Goal: Transaction & Acquisition: Register for event/course

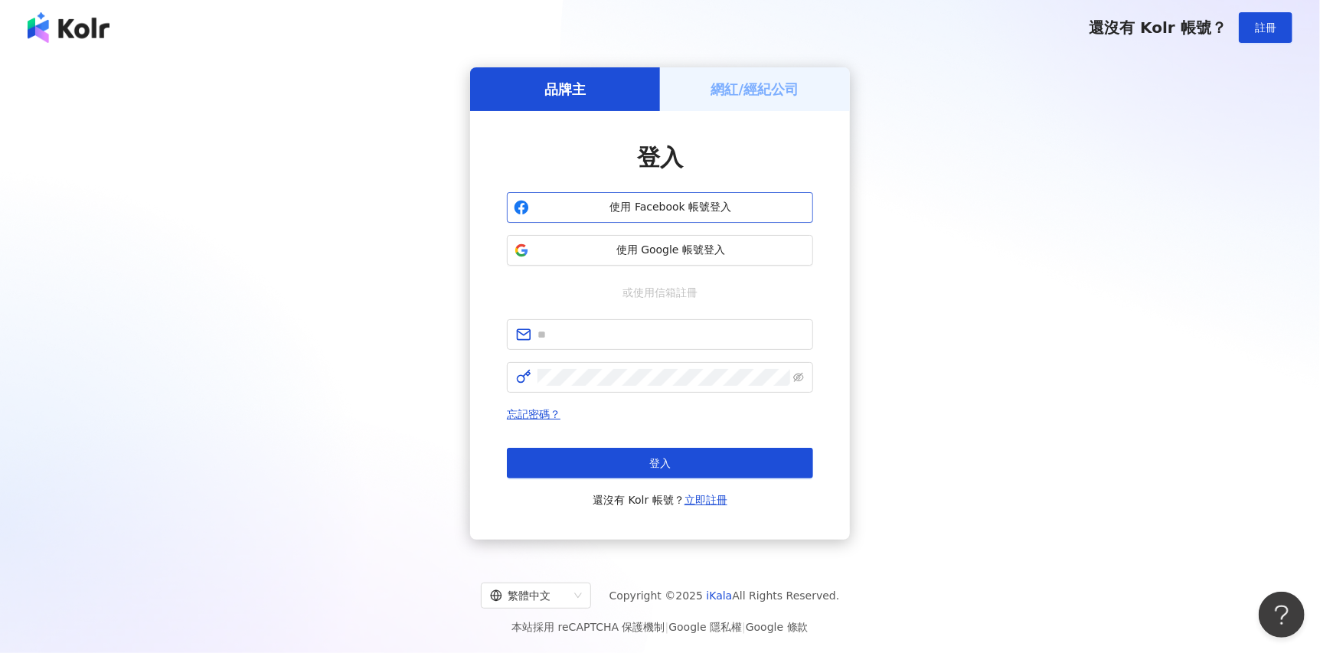
click at [654, 211] on span "使用 Facebook 帳號登入" at bounding box center [670, 207] width 271 height 15
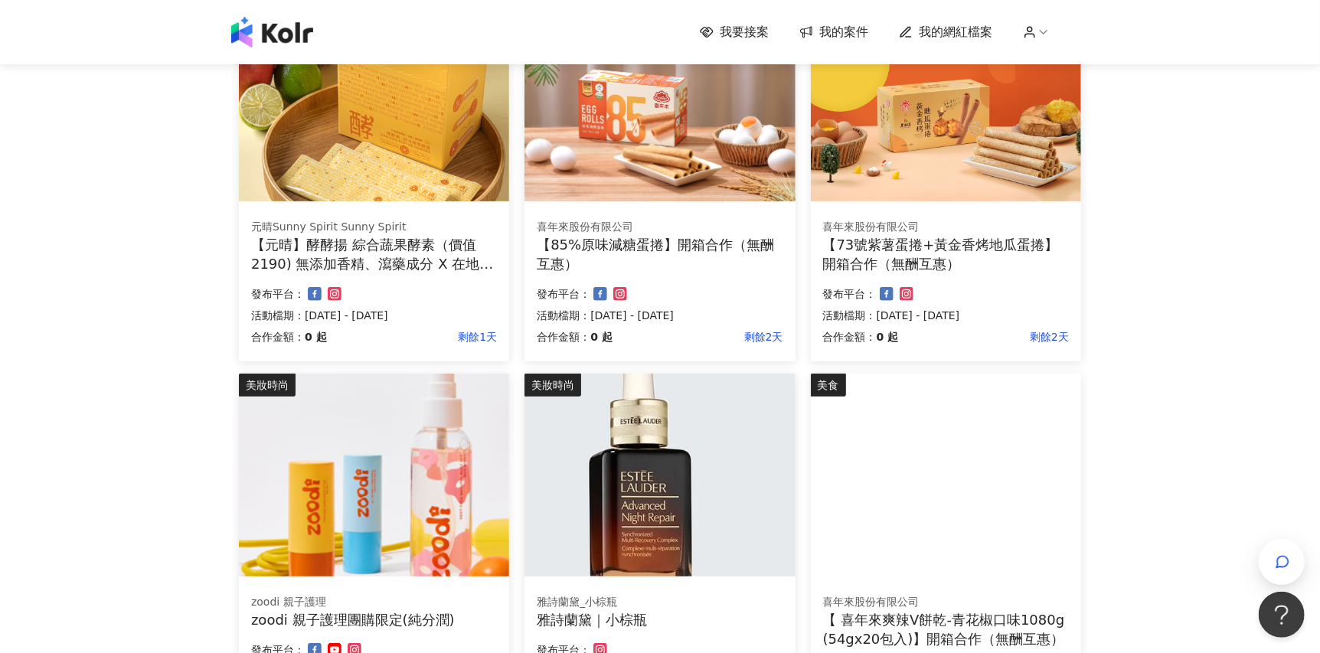
scroll to position [382, 0]
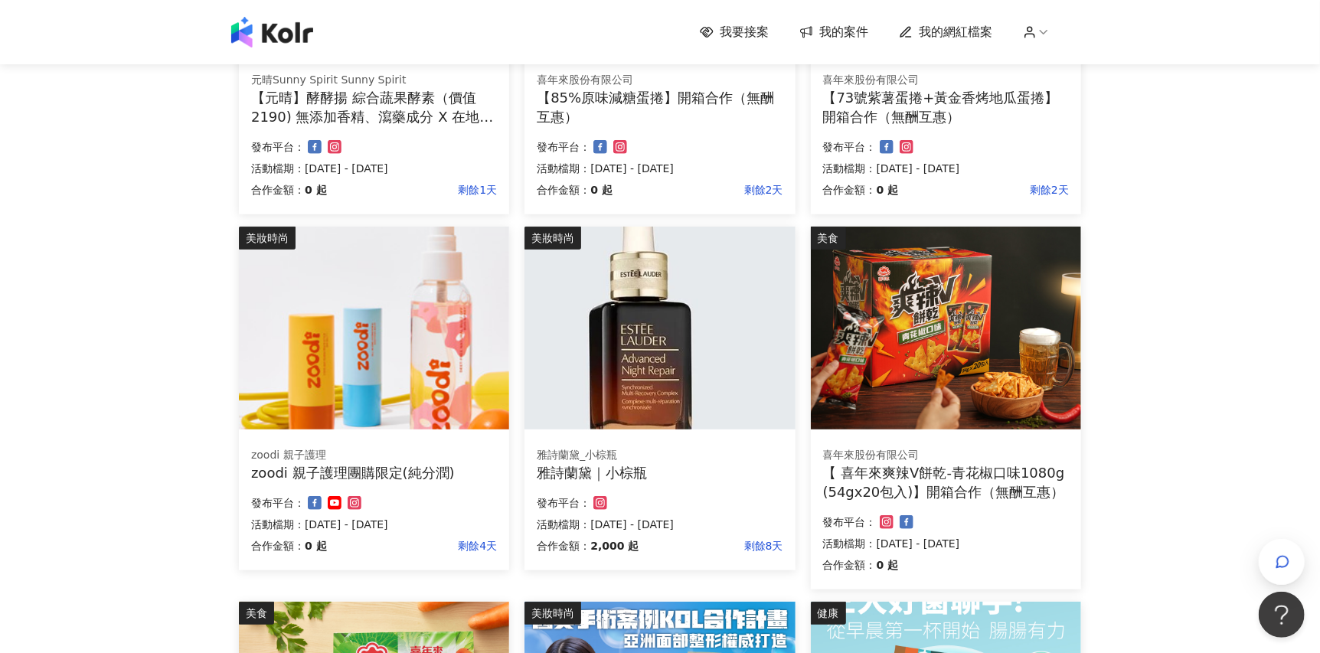
click at [695, 350] on img at bounding box center [660, 328] width 270 height 203
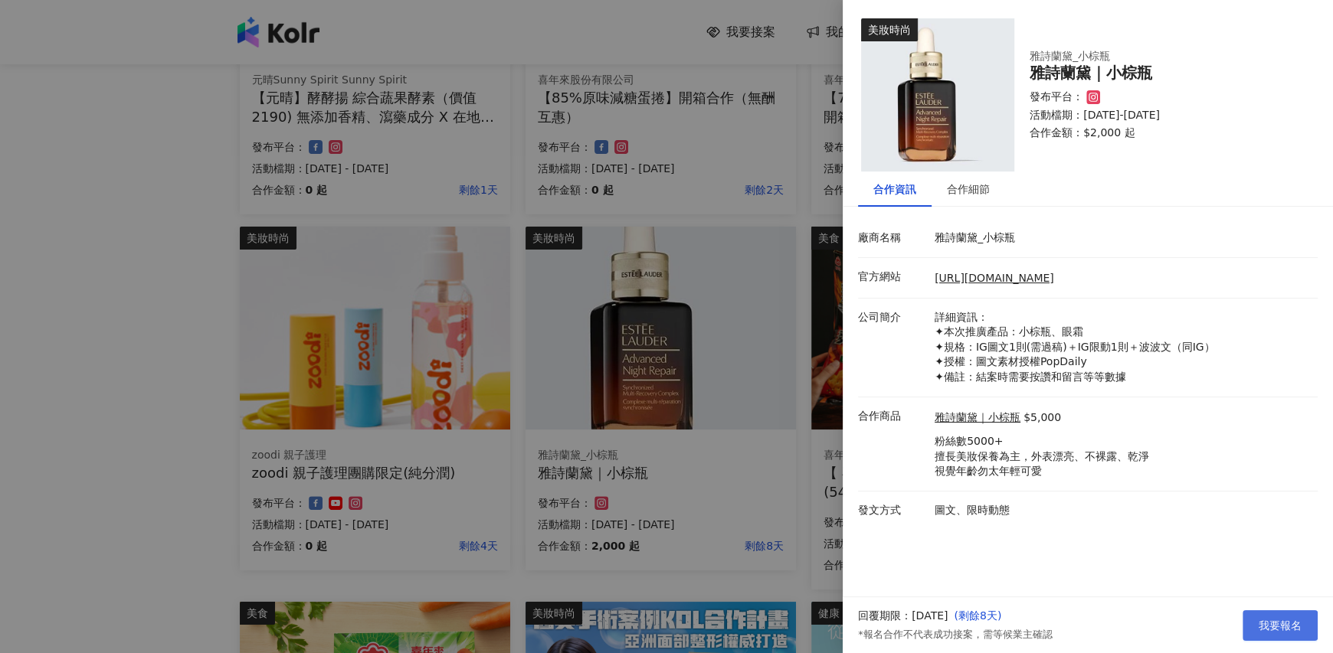
click at [1293, 620] on span "我要報名" at bounding box center [1279, 626] width 43 height 12
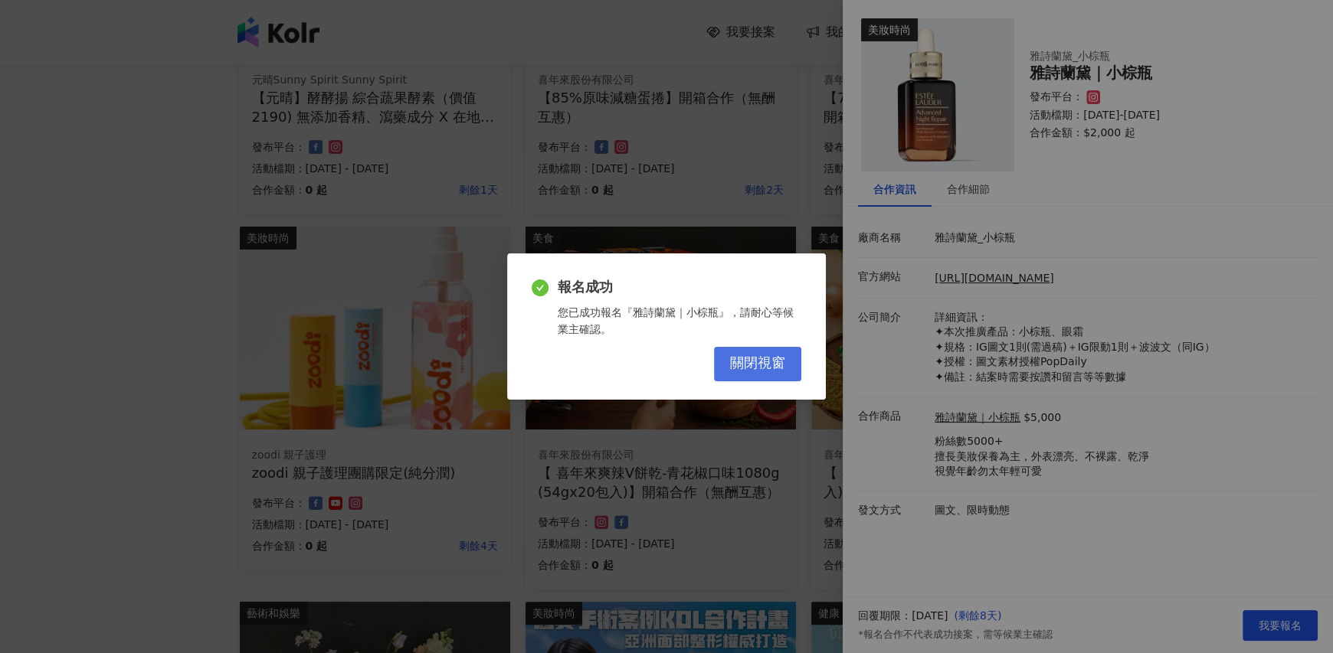
click at [762, 375] on button "關閉視窗" at bounding box center [757, 364] width 87 height 34
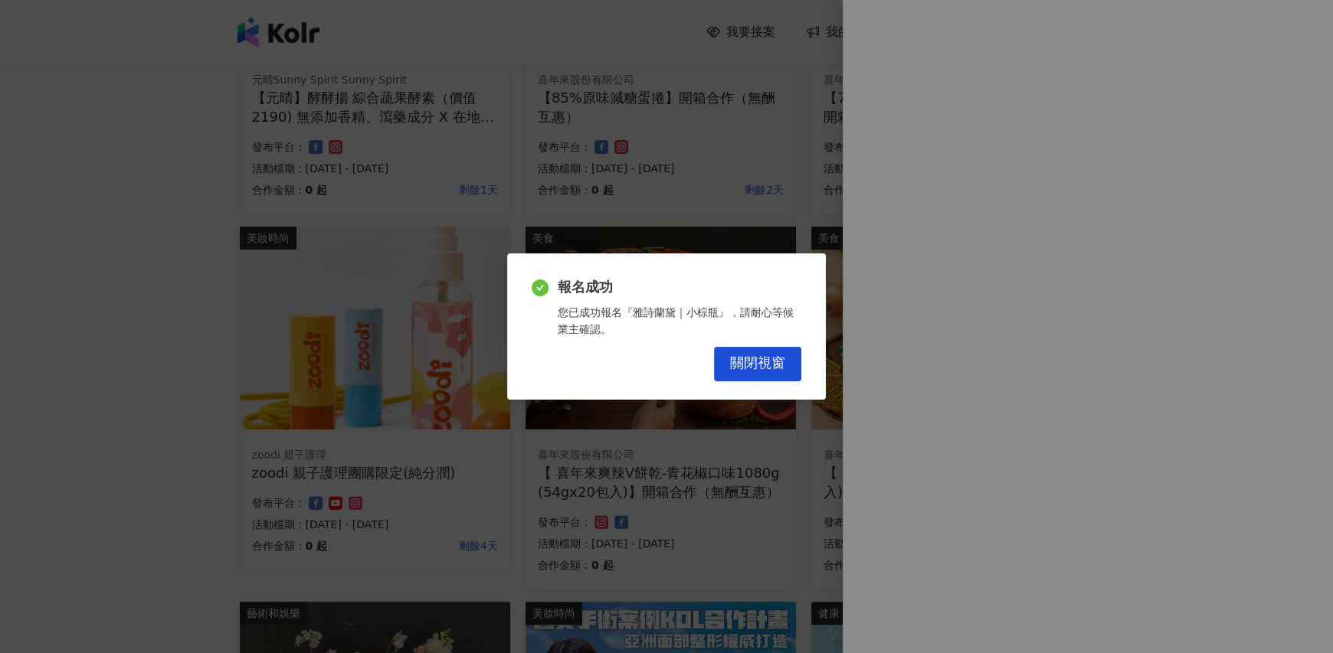
click at [772, 368] on div "報名成功 您已成功報名『雅詩蘭黛｜小棕瓶』，請耐心等候業主確認。 關閉視窗" at bounding box center [666, 326] width 1333 height 653
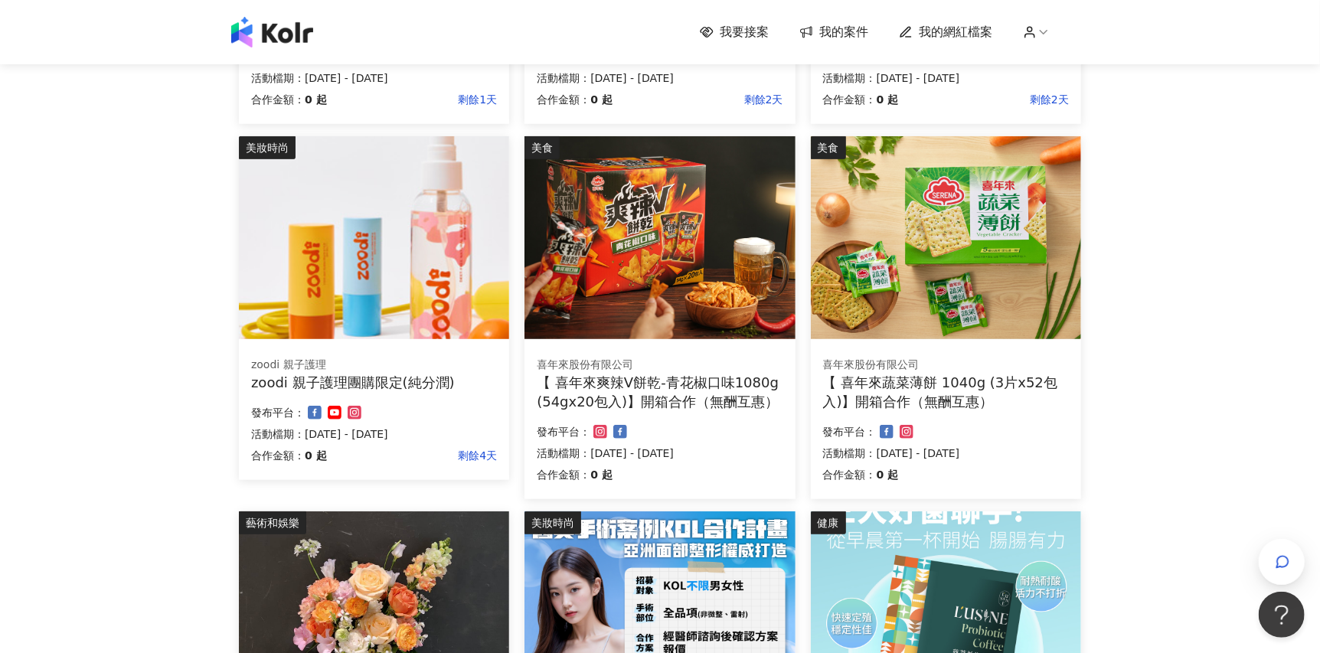
scroll to position [893, 0]
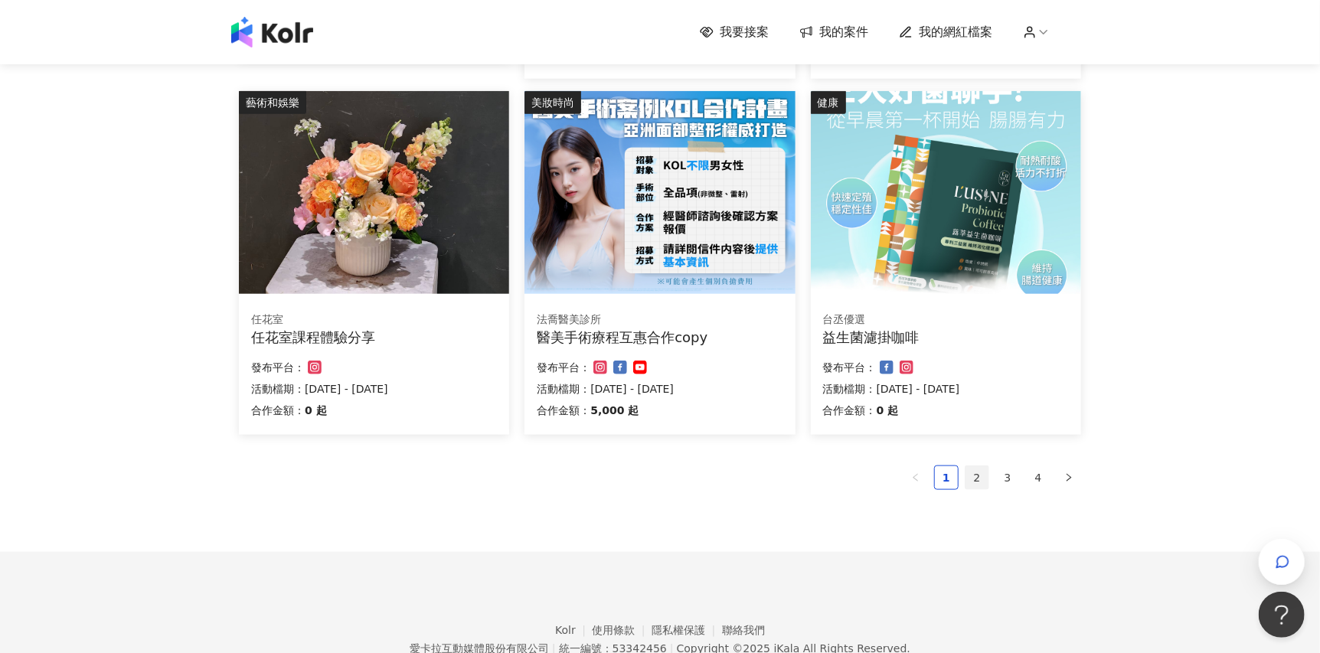
click at [979, 482] on link "2" at bounding box center [977, 477] width 23 height 23
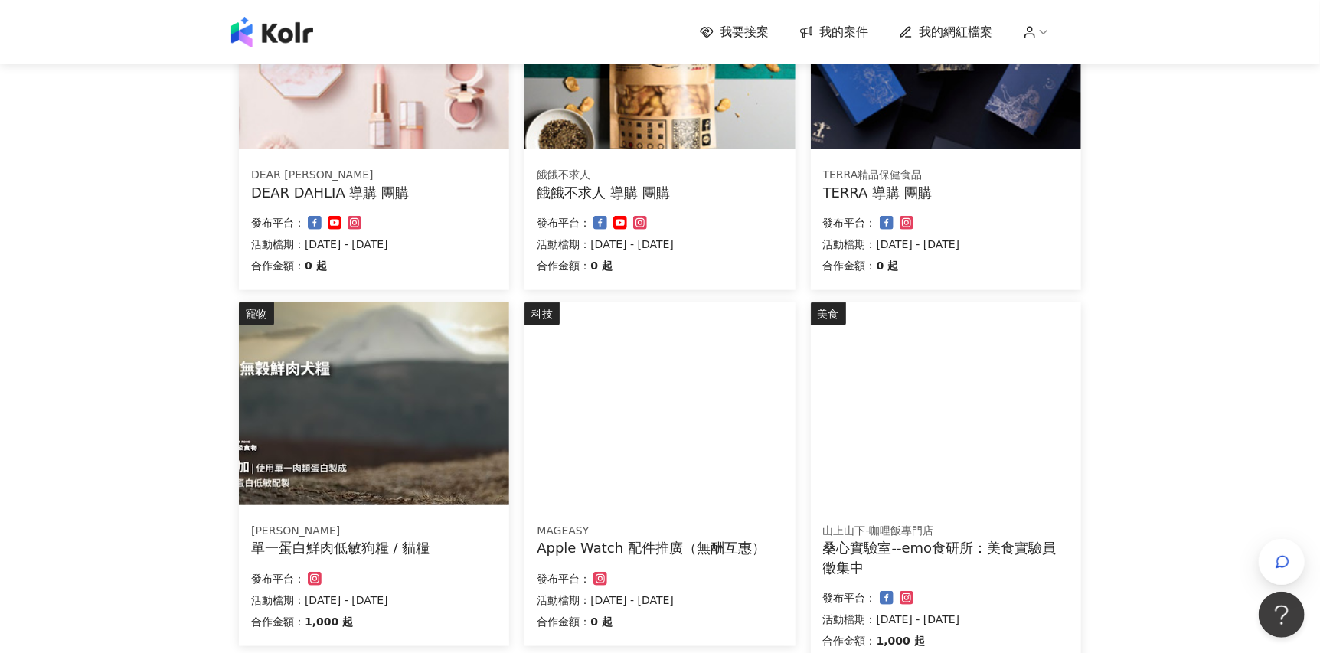
scroll to position [765, 0]
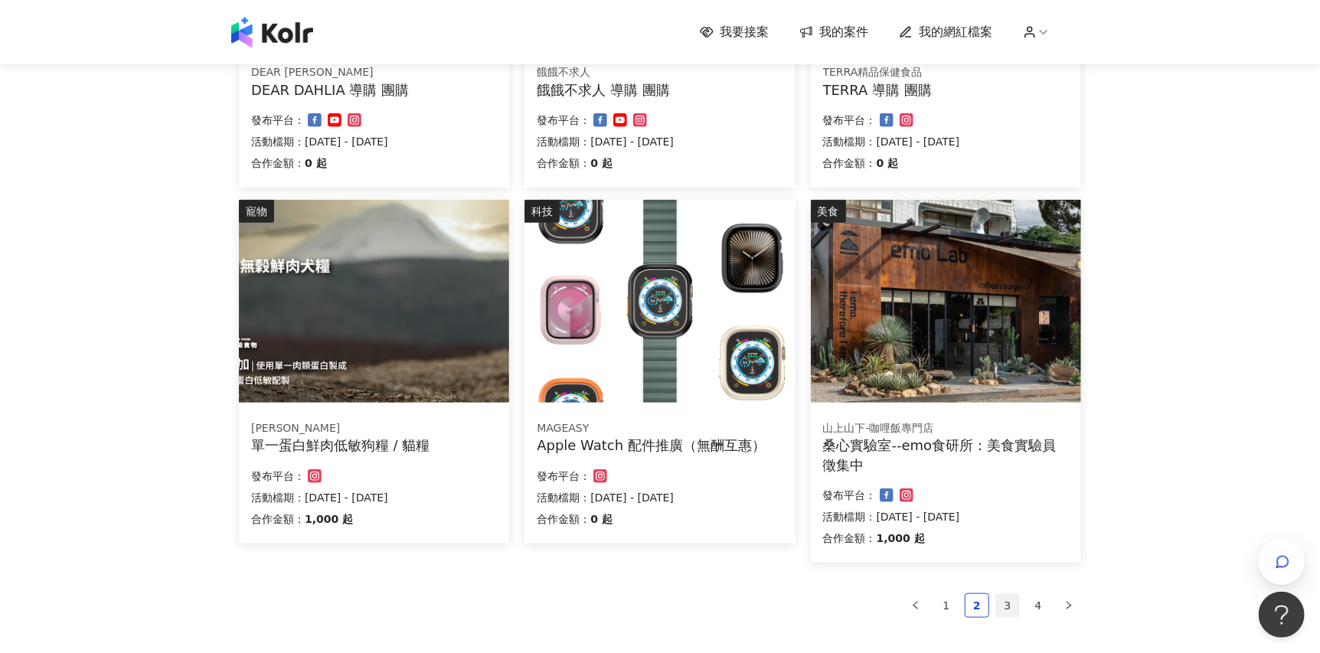
click at [1008, 603] on link "3" at bounding box center [1007, 605] width 23 height 23
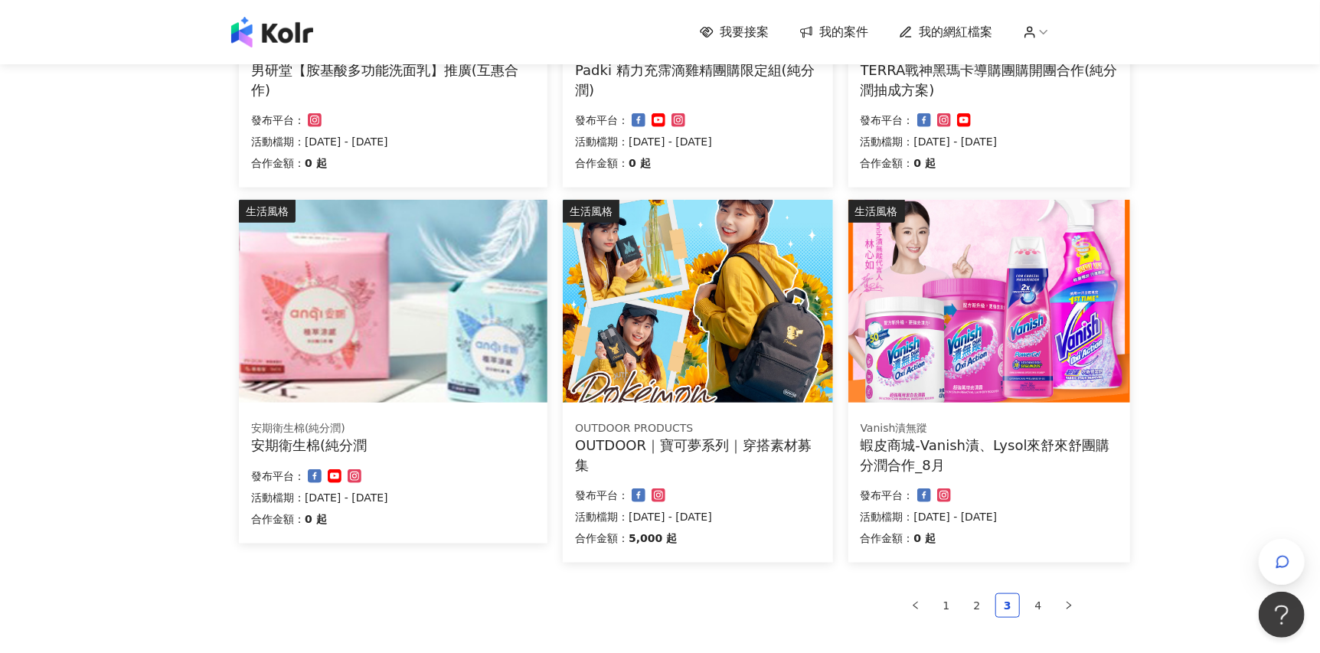
click at [767, 367] on img at bounding box center [698, 301] width 270 height 203
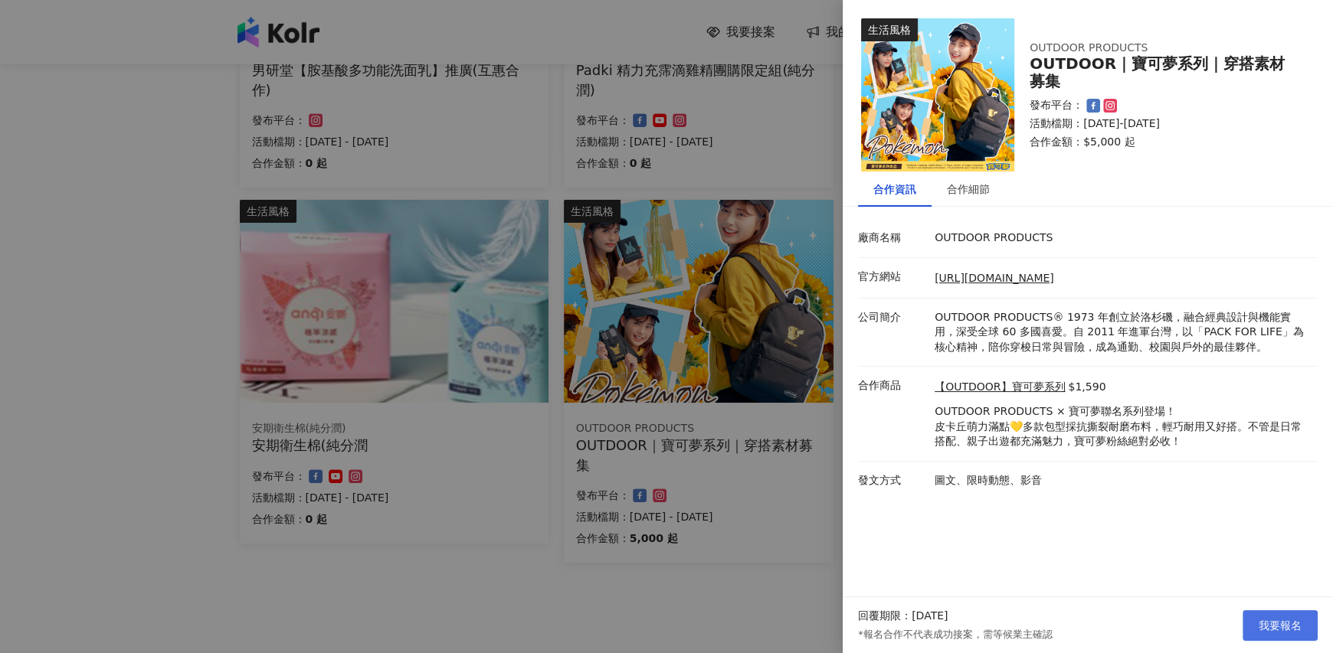
click at [1261, 620] on span "我要報名" at bounding box center [1279, 626] width 43 height 12
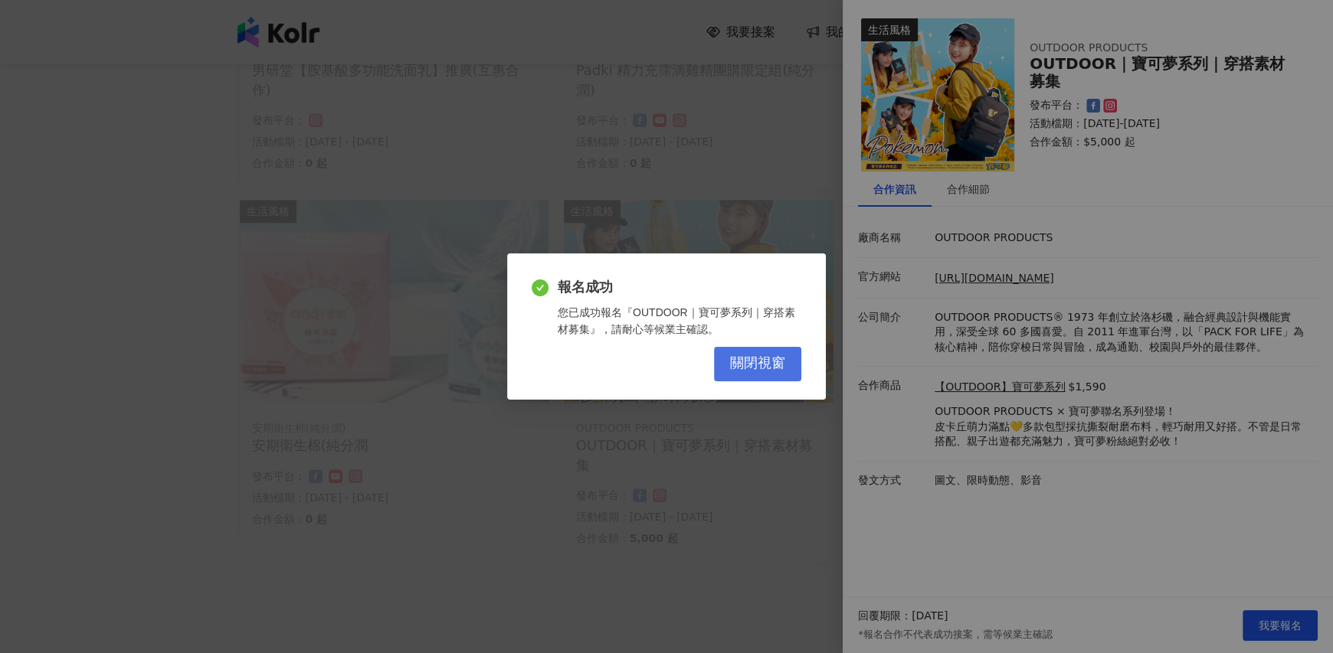
click at [725, 360] on button "關閉視窗" at bounding box center [757, 364] width 87 height 34
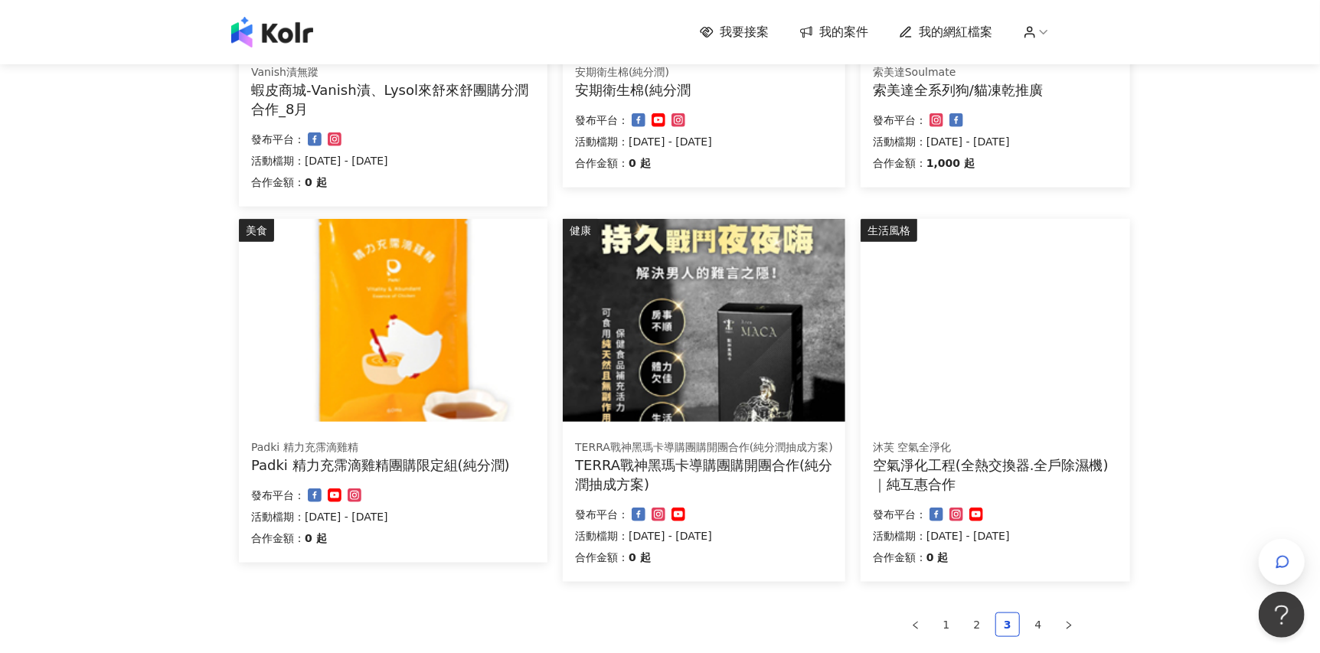
scroll to position [785, 0]
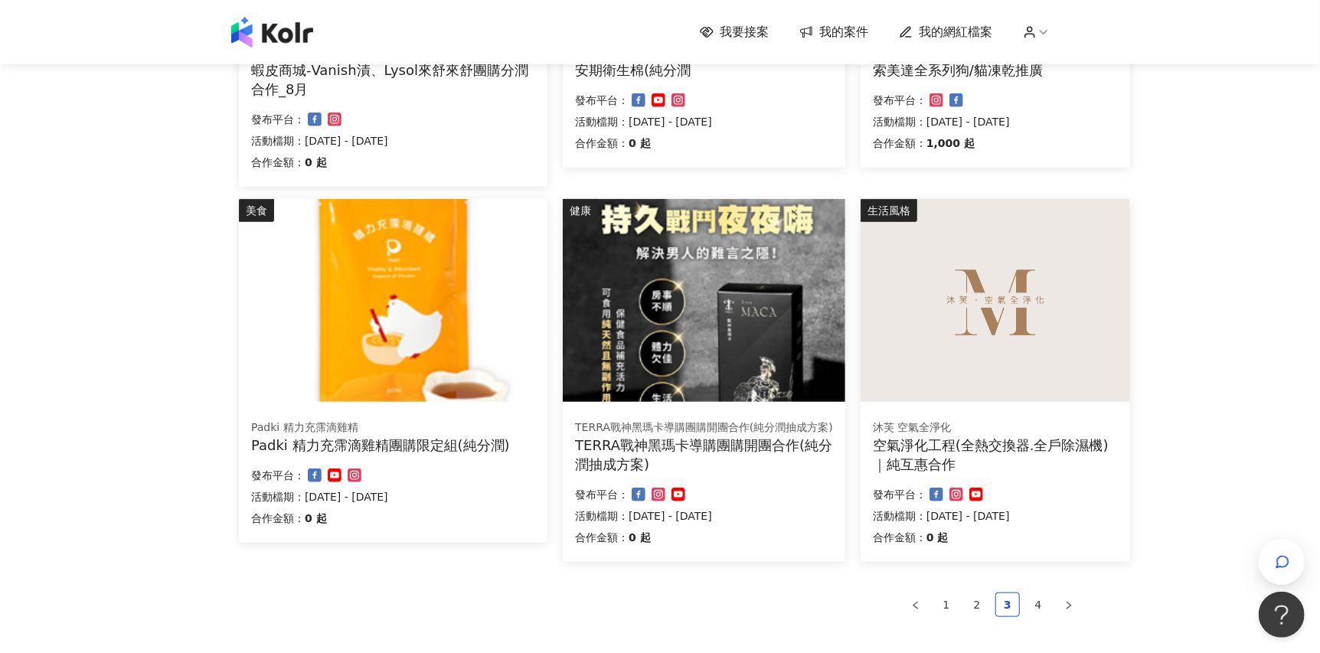
click at [1051, 603] on ul "1 2 3 4" at bounding box center [660, 605] width 842 height 25
click at [1043, 600] on link "4" at bounding box center [1038, 605] width 23 height 23
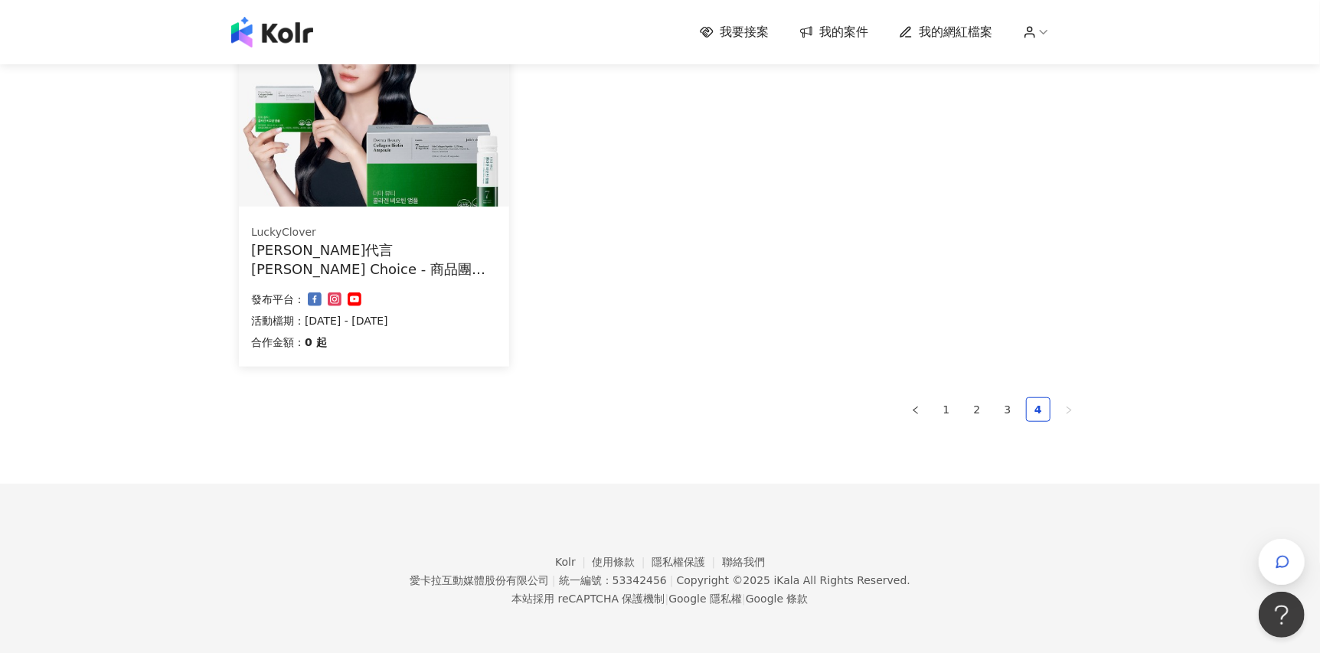
scroll to position [95, 0]
